Goal: Task Accomplishment & Management: Use online tool/utility

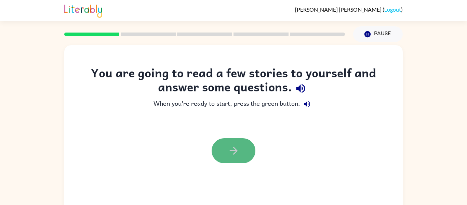
click at [237, 142] on button "button" at bounding box center [233, 150] width 44 height 25
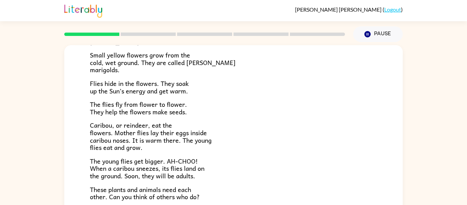
scroll to position [140, 0]
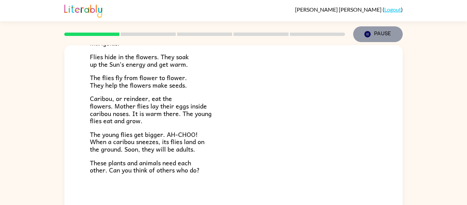
click at [382, 36] on button "Pause Pause" at bounding box center [378, 34] width 50 height 16
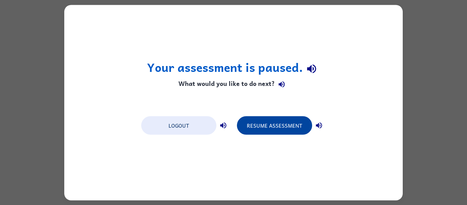
click at [250, 122] on button "Resume Assessment" at bounding box center [274, 125] width 75 height 18
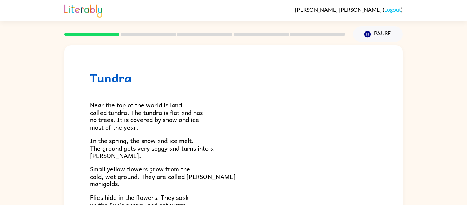
click at [126, 30] on div at bounding box center [204, 34] width 289 height 24
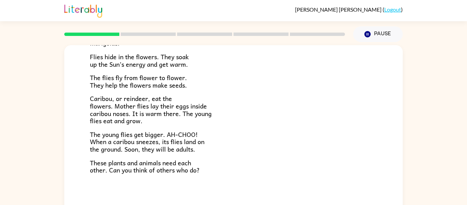
scroll to position [36, 0]
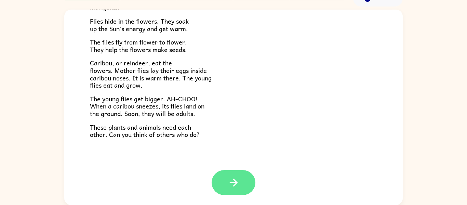
click at [235, 185] on icon "button" at bounding box center [234, 182] width 12 height 12
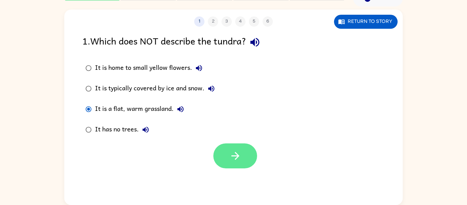
click at [235, 152] on icon "button" at bounding box center [235, 156] width 8 height 8
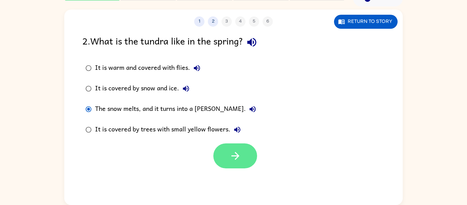
click at [231, 160] on icon "button" at bounding box center [235, 156] width 12 height 12
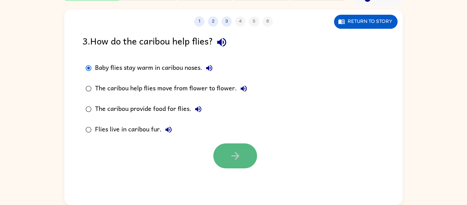
click at [227, 152] on button "button" at bounding box center [235, 155] width 44 height 25
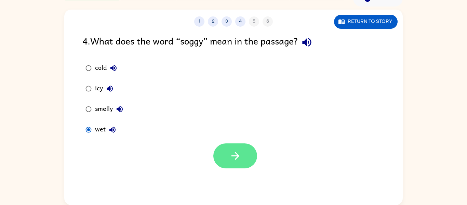
click at [230, 151] on icon "button" at bounding box center [235, 156] width 12 height 12
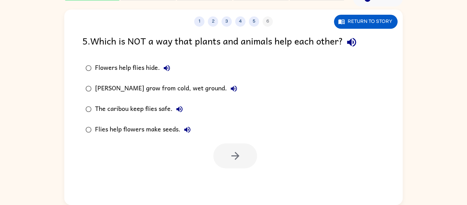
click at [95, 86] on div "[PERSON_NAME] grow from cold, wet ground." at bounding box center [168, 89] width 146 height 14
click at [249, 155] on button "button" at bounding box center [235, 155] width 44 height 25
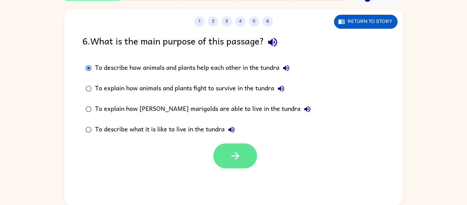
click at [229, 149] on button "button" at bounding box center [235, 155] width 44 height 25
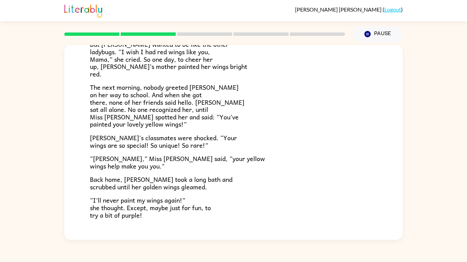
scroll to position [191, 0]
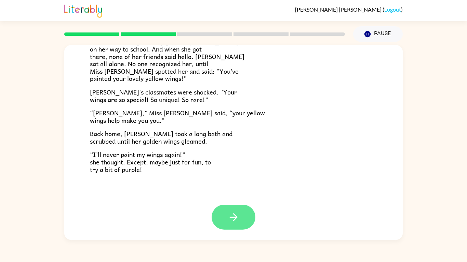
click at [230, 204] on button "button" at bounding box center [233, 217] width 44 height 25
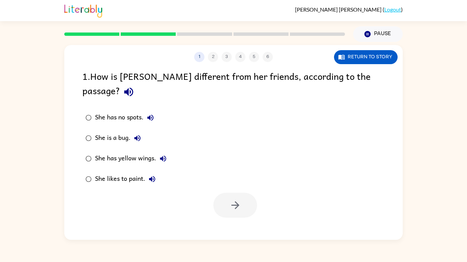
scroll to position [0, 0]
click at [249, 199] on button "button" at bounding box center [235, 205] width 44 height 25
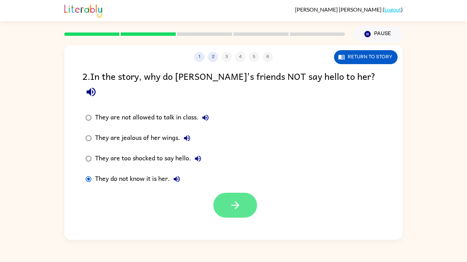
click at [234, 200] on icon "button" at bounding box center [235, 206] width 12 height 12
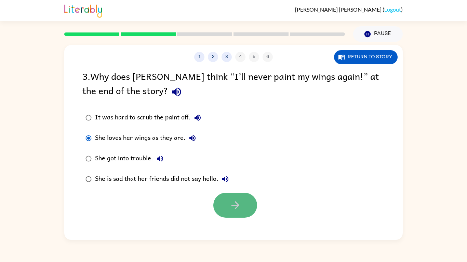
click at [229, 204] on icon "button" at bounding box center [235, 206] width 12 height 12
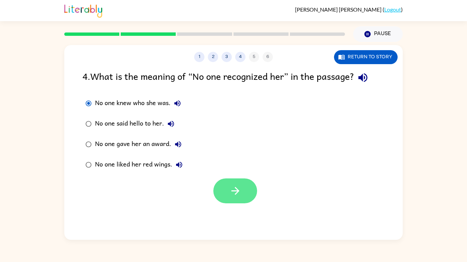
click at [225, 180] on button "button" at bounding box center [235, 191] width 44 height 25
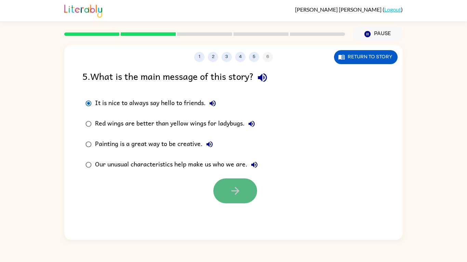
click at [230, 193] on icon "button" at bounding box center [235, 191] width 12 height 12
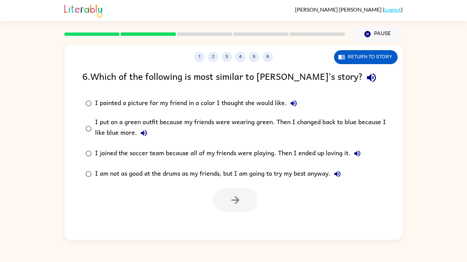
click at [118, 101] on div "I painted a picture for my friend in a color I thought she would like." at bounding box center [197, 104] width 205 height 14
click at [226, 186] on div at bounding box center [233, 198] width 338 height 28
click at [227, 191] on button "button" at bounding box center [235, 200] width 44 height 25
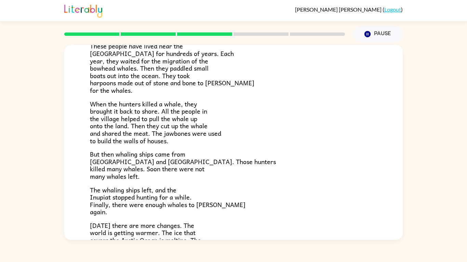
scroll to position [230, 0]
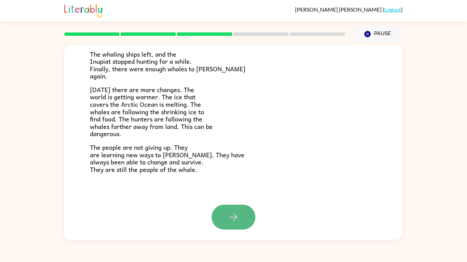
click at [228, 204] on icon "button" at bounding box center [234, 217] width 12 height 12
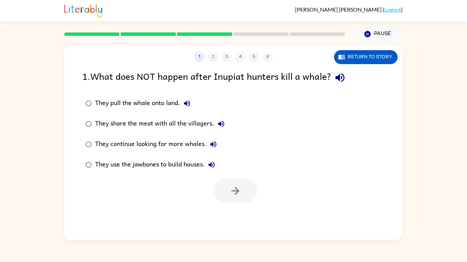
scroll to position [0, 0]
click at [236, 186] on icon "button" at bounding box center [235, 191] width 12 height 12
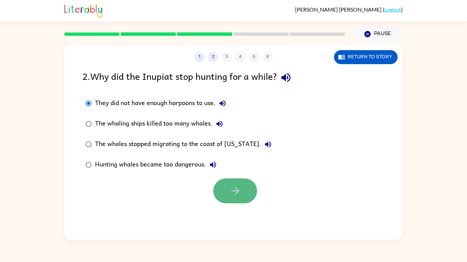
click at [231, 196] on icon "button" at bounding box center [235, 191] width 12 height 12
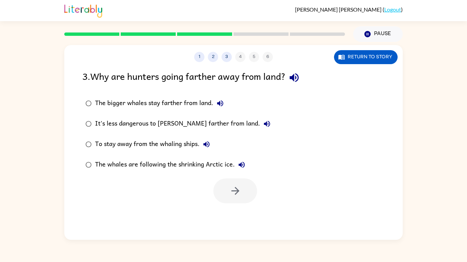
click at [97, 103] on div "The bigger whales stay farther from land." at bounding box center [161, 104] width 132 height 14
click at [225, 195] on button "button" at bounding box center [235, 191] width 44 height 25
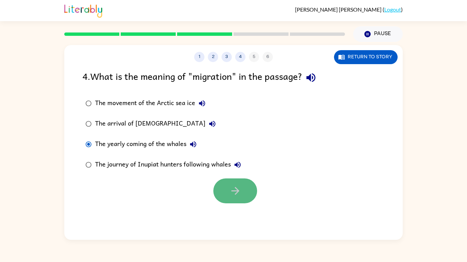
click at [231, 193] on icon "button" at bounding box center [235, 191] width 12 height 12
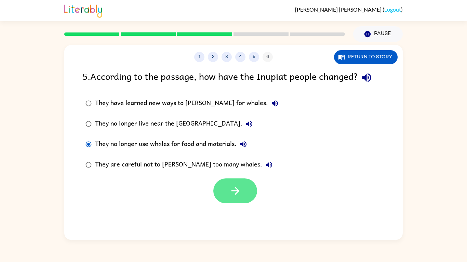
click at [228, 192] on button "button" at bounding box center [235, 191] width 44 height 25
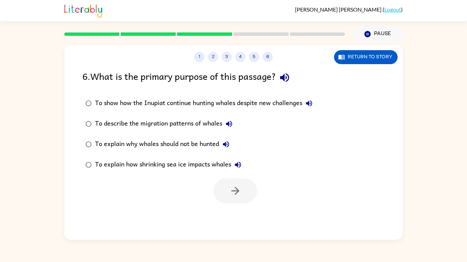
click at [120, 146] on div "To explain why whales should not be hunted" at bounding box center [164, 145] width 138 height 14
click at [236, 190] on icon "button" at bounding box center [235, 191] width 8 height 8
click at [236, 190] on div at bounding box center [235, 191] width 44 height 25
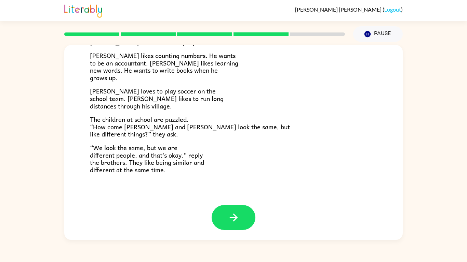
scroll to position [148, 0]
click at [225, 204] on button "button" at bounding box center [233, 217] width 44 height 25
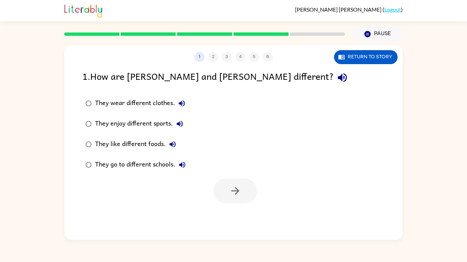
scroll to position [0, 0]
click at [227, 189] on button "button" at bounding box center [235, 191] width 44 height 25
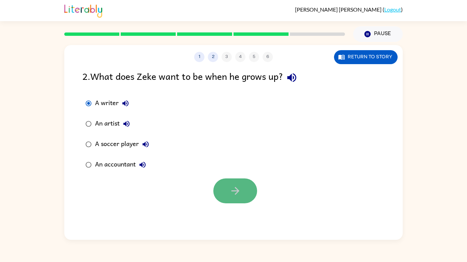
click at [242, 202] on button "button" at bounding box center [235, 191] width 44 height 25
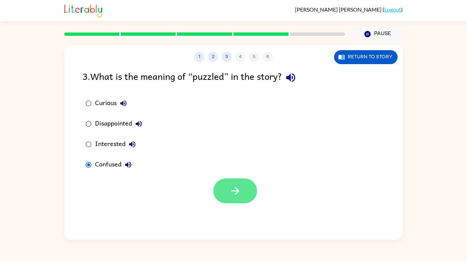
click at [228, 182] on button "button" at bounding box center [235, 191] width 44 height 25
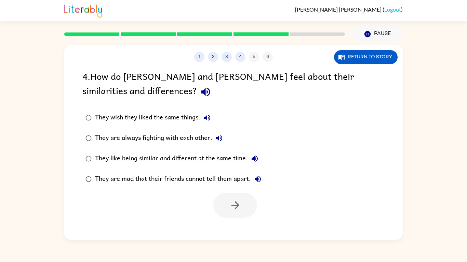
click at [146, 137] on div "They are always fighting with each other." at bounding box center [160, 139] width 131 height 14
click at [228, 199] on button "button" at bounding box center [235, 205] width 44 height 25
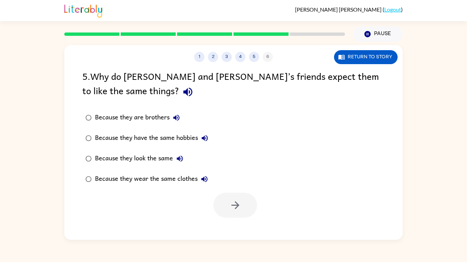
click at [151, 124] on div "Because they are brothers" at bounding box center [139, 118] width 88 height 14
click at [233, 201] on icon "button" at bounding box center [235, 206] width 12 height 12
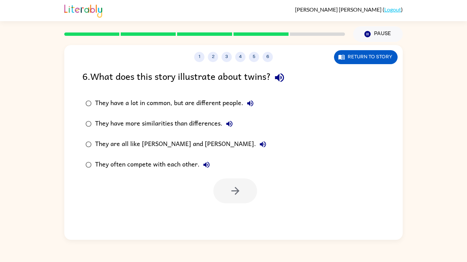
click at [144, 103] on div "They have a lot in common, but are different people." at bounding box center [176, 104] width 162 height 14
click at [221, 180] on button "button" at bounding box center [235, 191] width 44 height 25
